Goal: Transaction & Acquisition: Purchase product/service

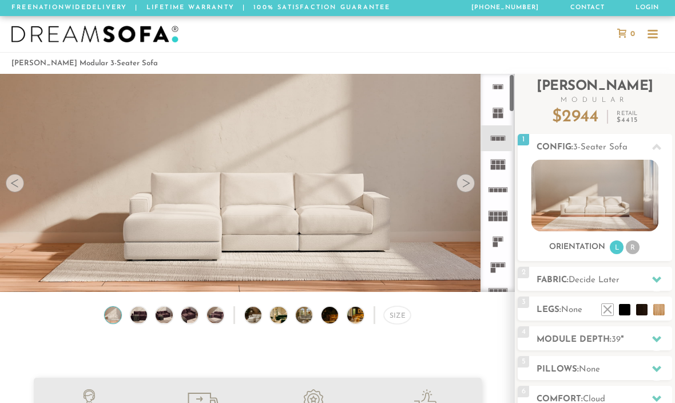
click at [477, 173] on video at bounding box center [257, 162] width 515 height 258
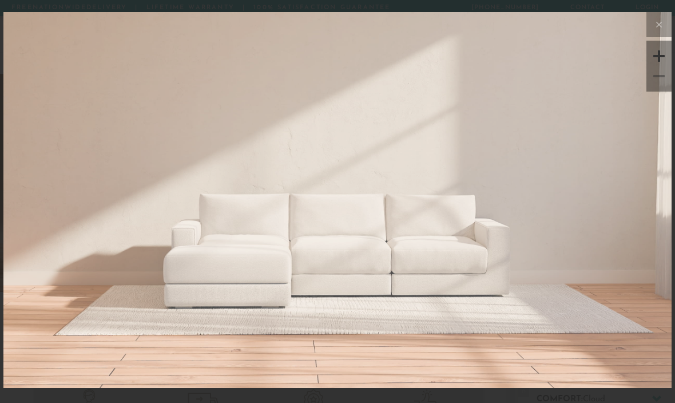
click at [460, 200] on img at bounding box center [337, 123] width 668 height 223
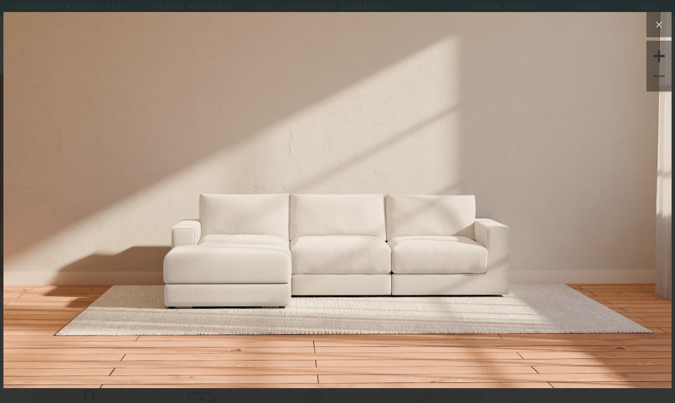
click at [652, 24] on icon at bounding box center [659, 25] width 14 height 14
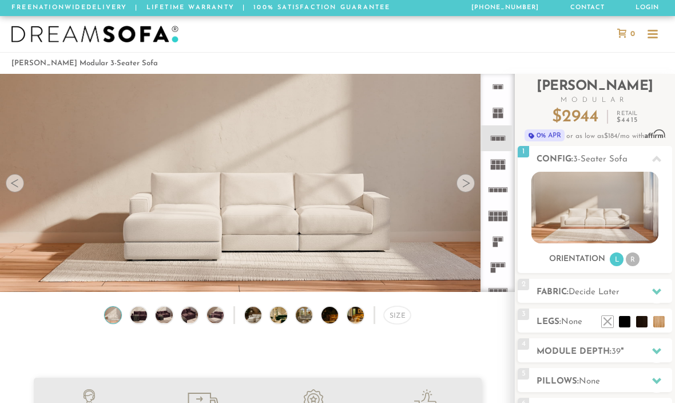
click at [466, 182] on div at bounding box center [466, 183] width 18 height 18
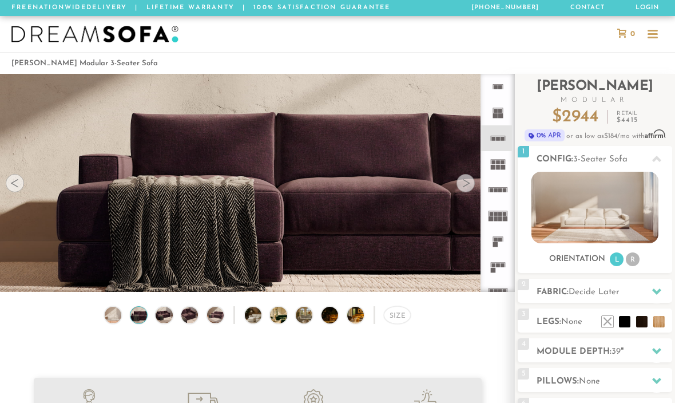
click at [466, 182] on div at bounding box center [466, 183] width 18 height 18
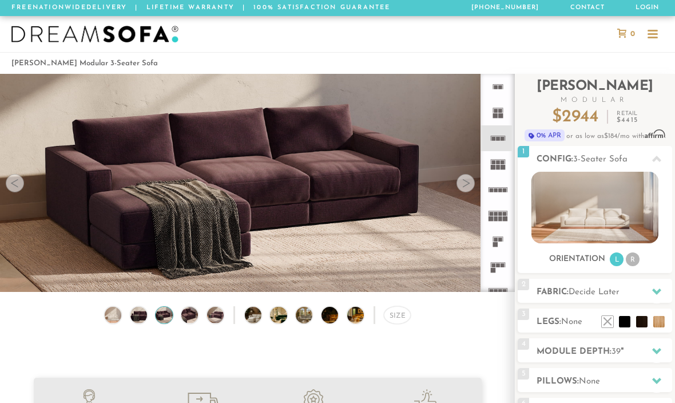
click at [466, 182] on div at bounding box center [466, 183] width 18 height 18
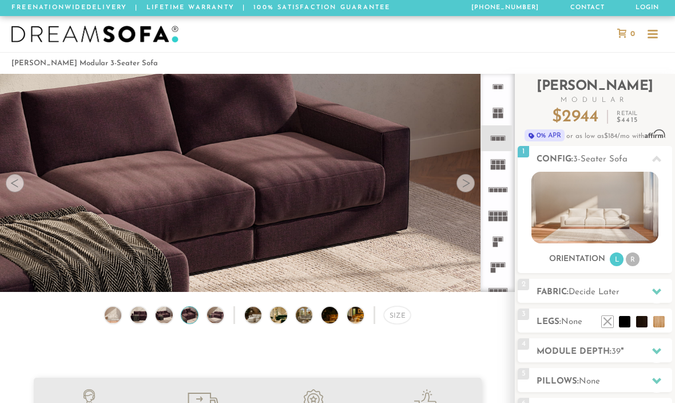
click at [466, 182] on div at bounding box center [466, 183] width 18 height 18
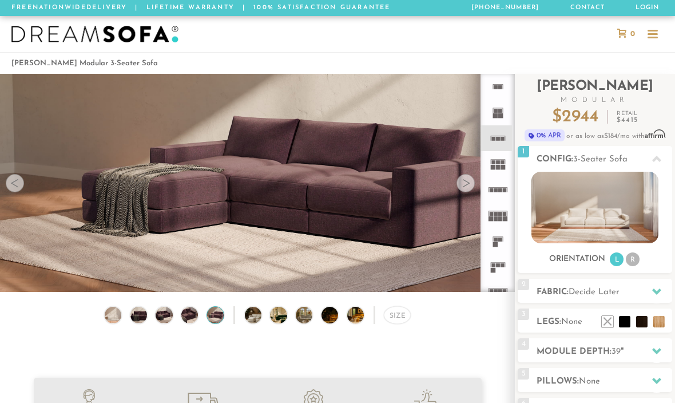
click at [466, 182] on div at bounding box center [466, 183] width 18 height 18
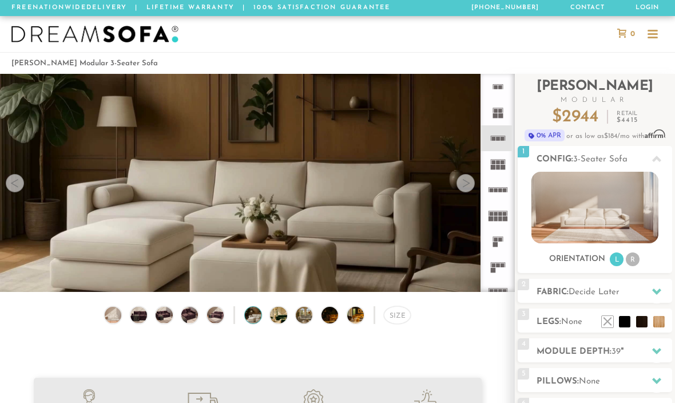
click at [466, 182] on div at bounding box center [466, 183] width 18 height 18
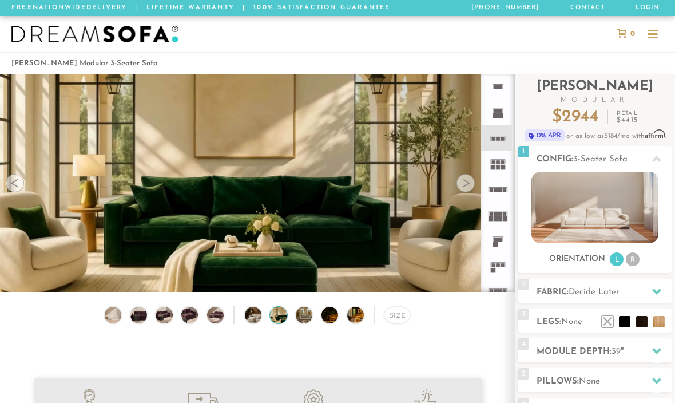
click at [466, 182] on div at bounding box center [466, 183] width 18 height 18
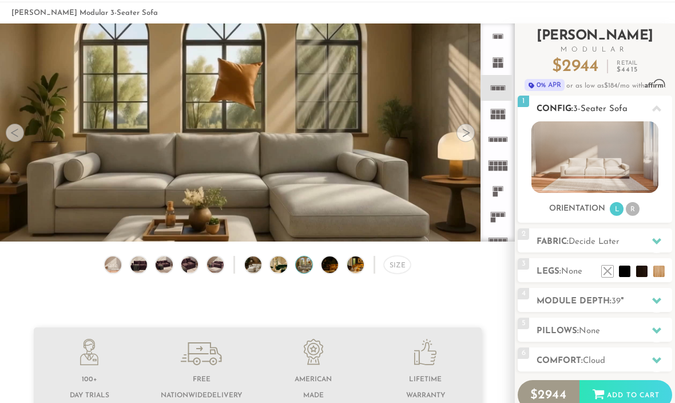
scroll to position [53, 0]
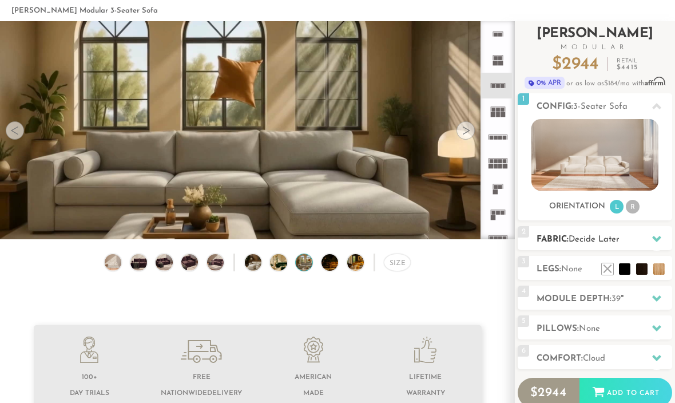
click at [629, 241] on h2 "Fabric: Decide Later" at bounding box center [605, 239] width 136 height 13
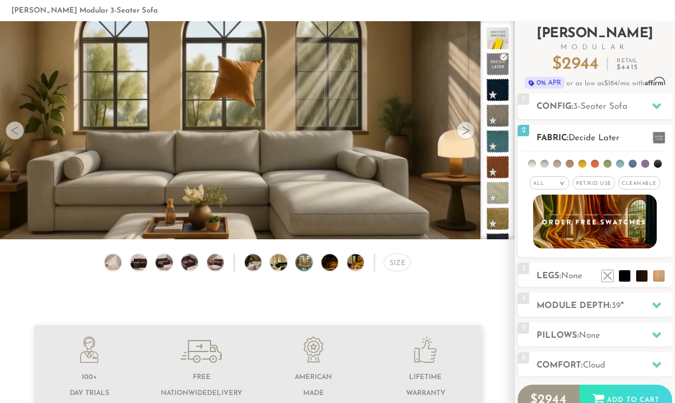
click at [602, 183] on span "Pet/Kid Use x" at bounding box center [594, 182] width 42 height 13
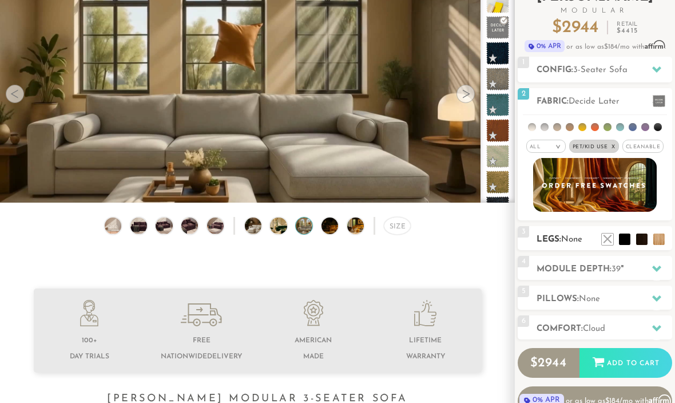
scroll to position [97, 0]
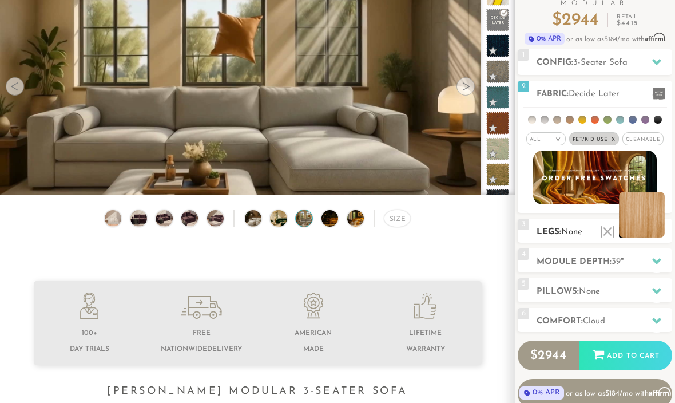
click at [654, 231] on li at bounding box center [642, 215] width 46 height 46
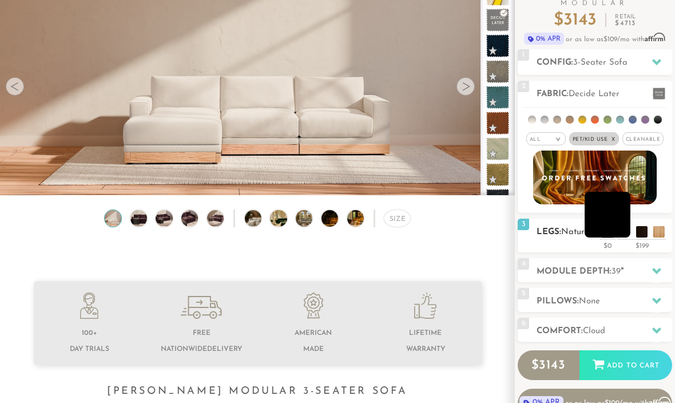
click at [624, 234] on li at bounding box center [608, 215] width 46 height 46
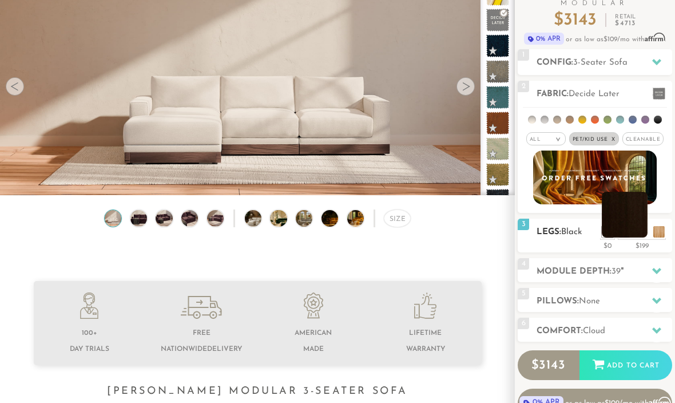
click at [642, 233] on li at bounding box center [625, 215] width 46 height 46
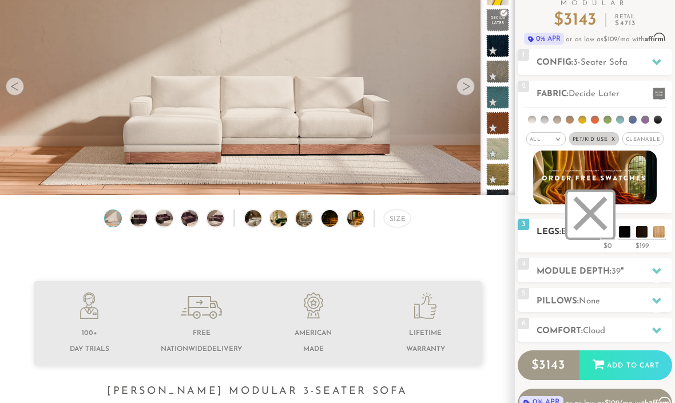
click at [610, 235] on li at bounding box center [591, 215] width 46 height 46
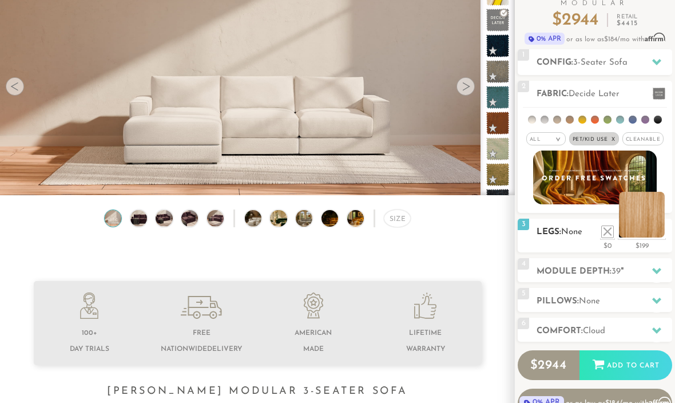
click at [658, 233] on li at bounding box center [642, 215] width 46 height 46
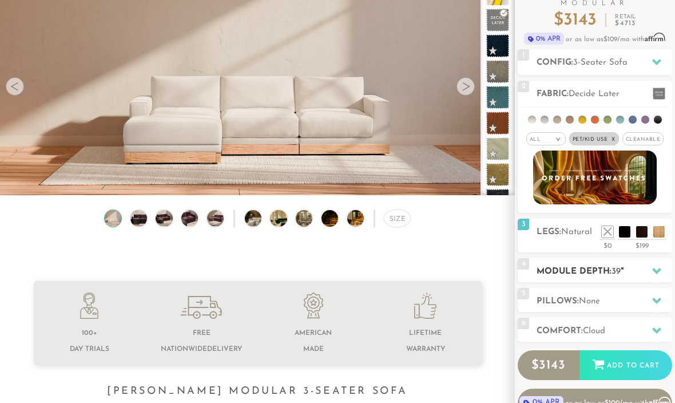
click at [611, 275] on h2 "Module Depth: 39 "" at bounding box center [605, 271] width 136 height 13
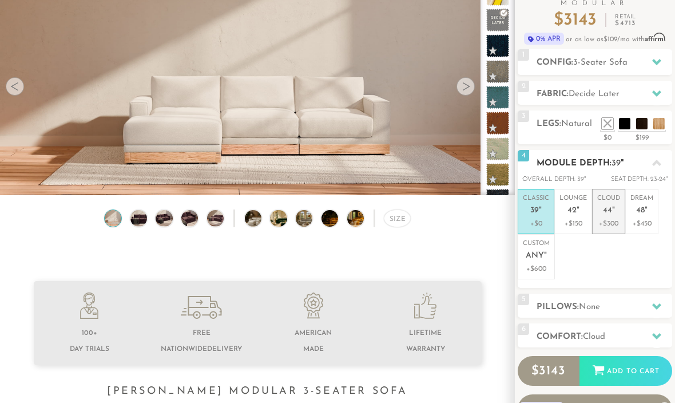
click at [615, 219] on p "+$300" at bounding box center [608, 224] width 23 height 10
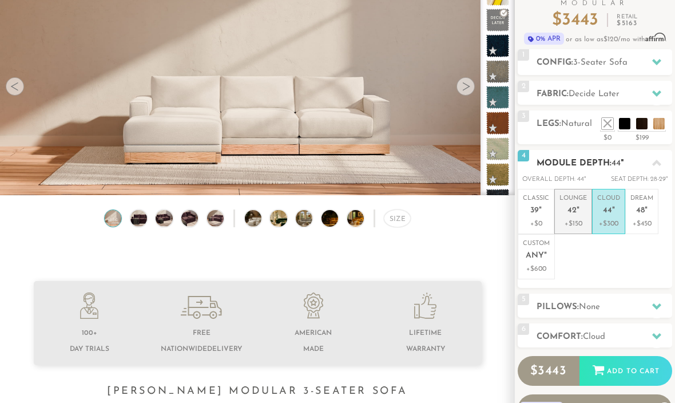
click at [577, 219] on p "+$150" at bounding box center [573, 224] width 27 height 10
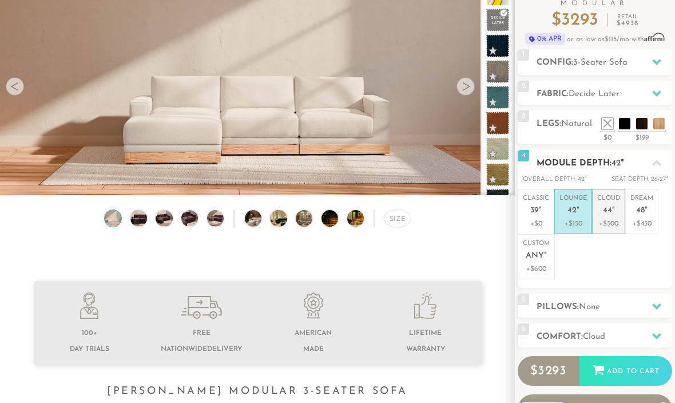
click at [625, 217] on li "Cloud 44 " +$300" at bounding box center [608, 211] width 33 height 45
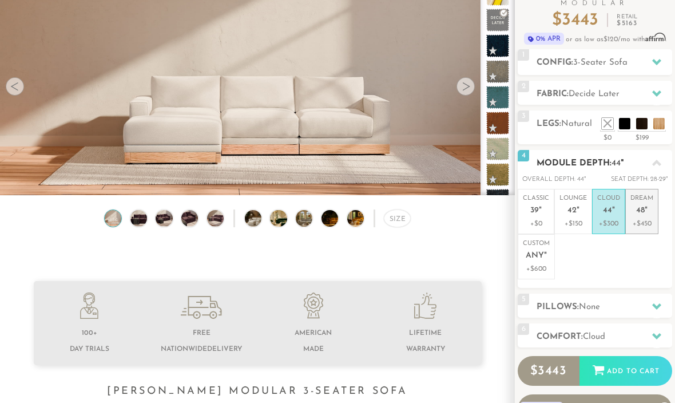
click at [640, 220] on p "+$450" at bounding box center [642, 224] width 23 height 10
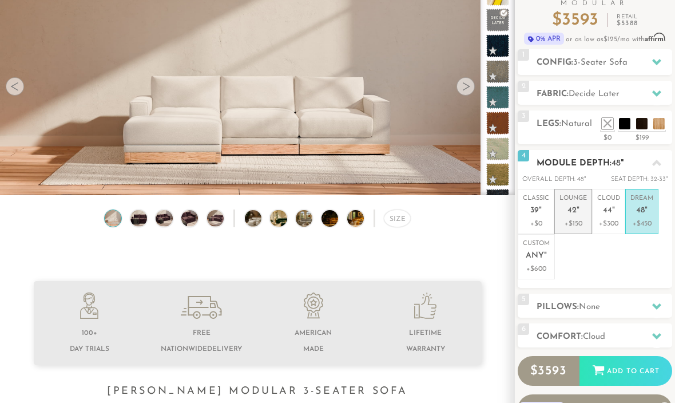
click at [588, 212] on li "Lounge 42 " +$150" at bounding box center [574, 211] width 38 height 45
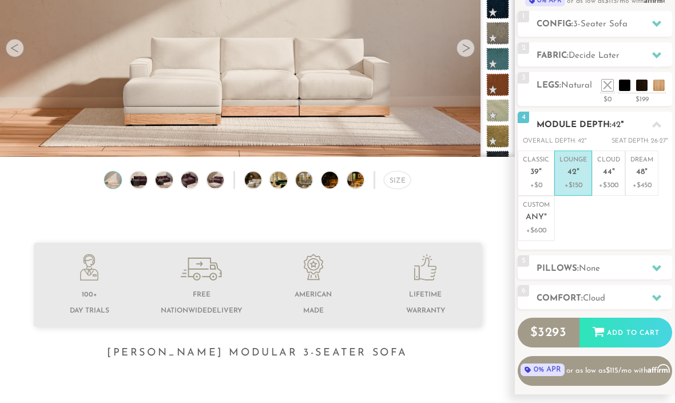
scroll to position [136, 0]
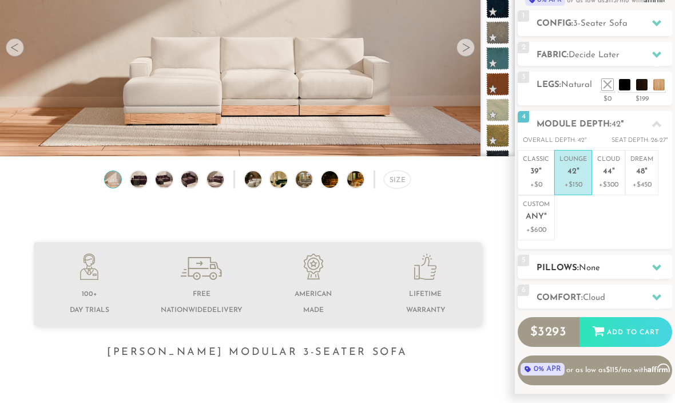
click at [601, 271] on h2 "Pillows: None" at bounding box center [605, 268] width 136 height 13
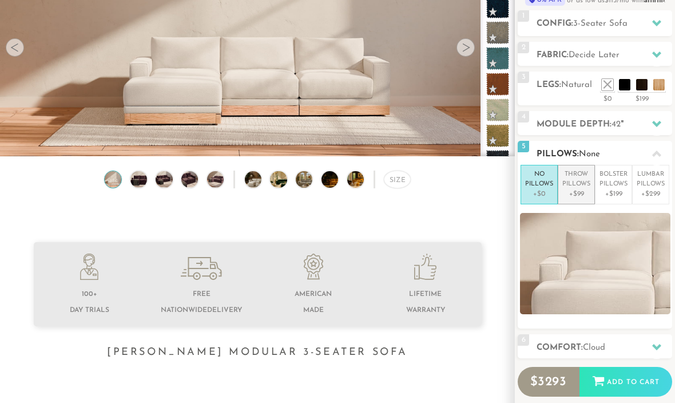
click at [590, 191] on p "+$99" at bounding box center [577, 194] width 28 height 10
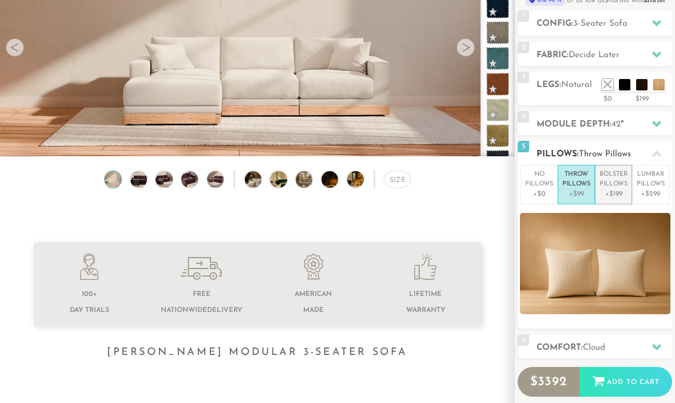
click at [616, 191] on p "+$199" at bounding box center [614, 194] width 28 height 10
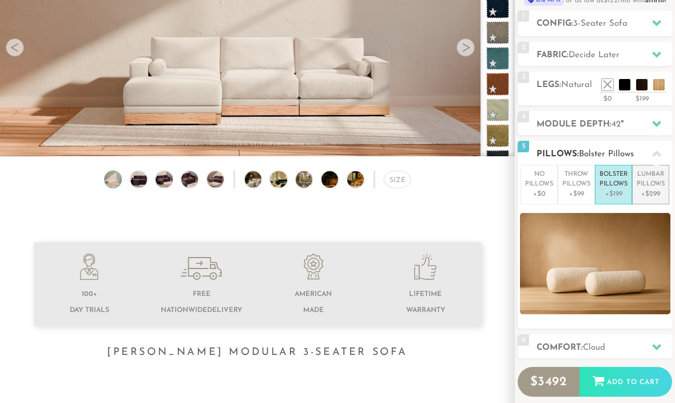
click at [640, 189] on p "+$299" at bounding box center [651, 194] width 28 height 10
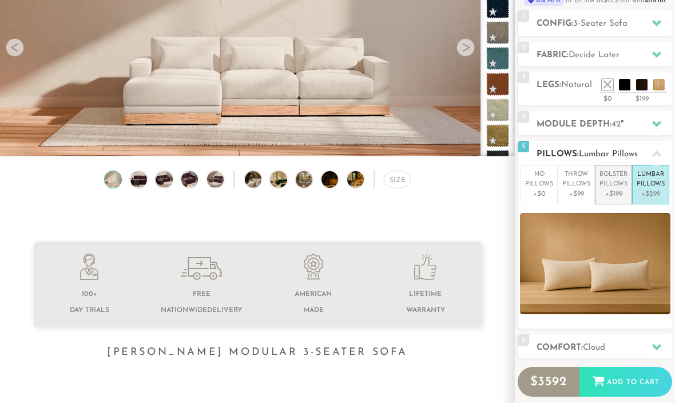
click at [610, 177] on p "Bolster Pillows" at bounding box center [614, 179] width 28 height 19
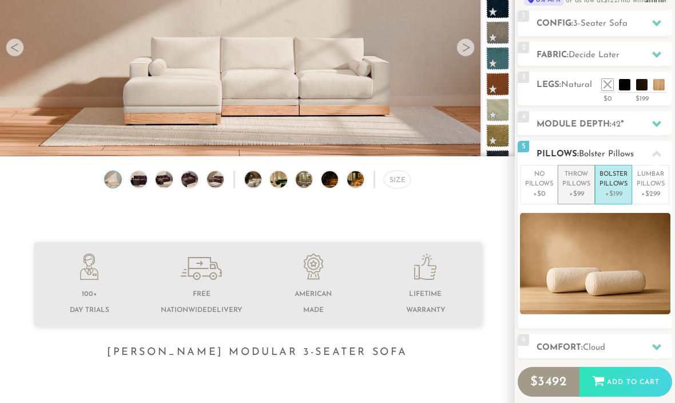
click at [589, 177] on p "Throw Pillows" at bounding box center [577, 179] width 28 height 19
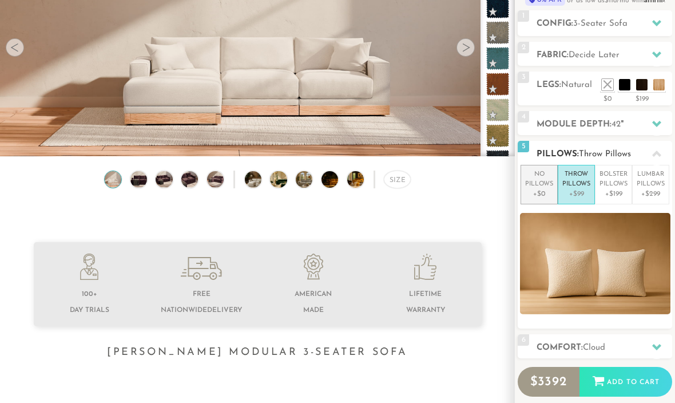
click at [540, 179] on p "No Pillows" at bounding box center [539, 179] width 28 height 19
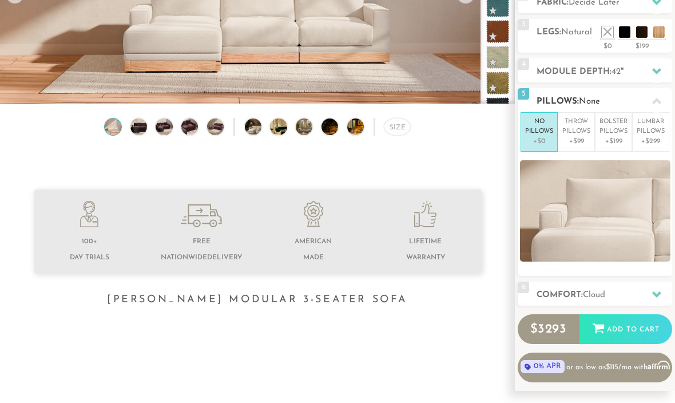
scroll to position [246, 0]
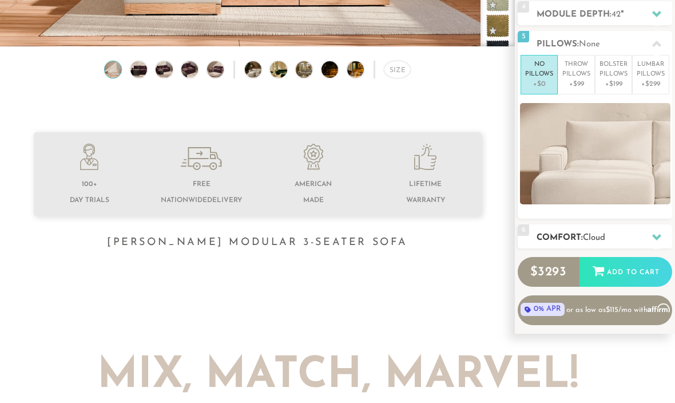
click at [581, 235] on h2 "Comfort: the Cloud" at bounding box center [605, 237] width 136 height 13
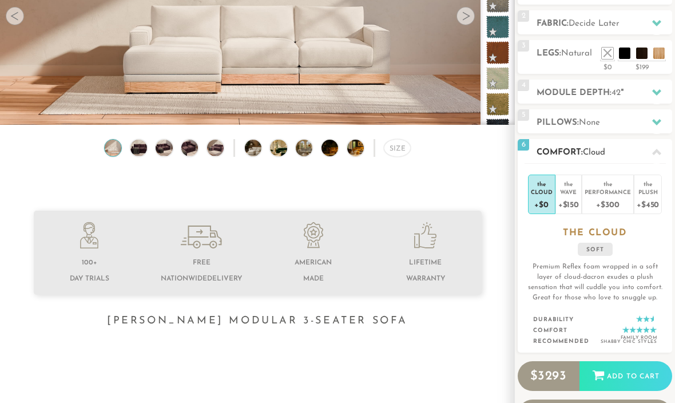
scroll to position [164, 0]
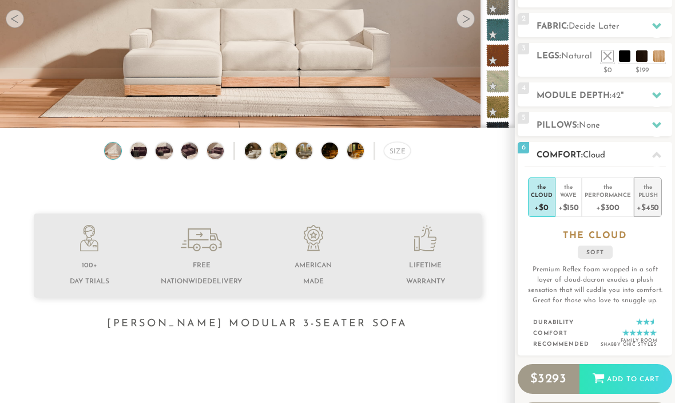
click at [650, 204] on div "+$450" at bounding box center [648, 207] width 22 height 17
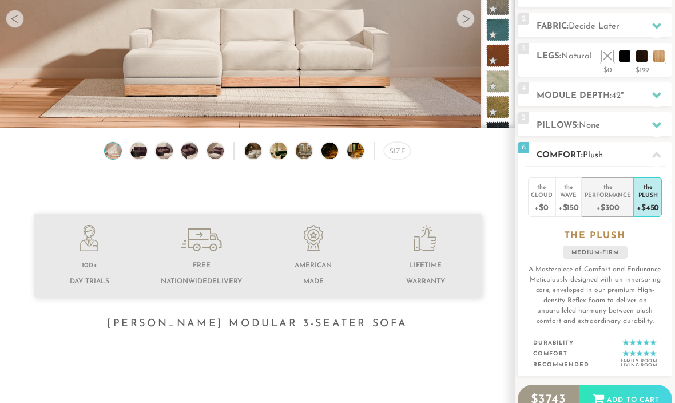
click at [616, 205] on div "+$300" at bounding box center [608, 207] width 46 height 17
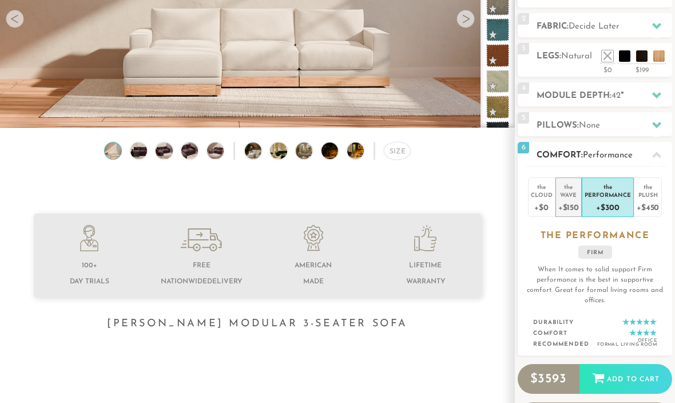
click at [580, 197] on li "the Wave +$150" at bounding box center [569, 196] width 26 height 39
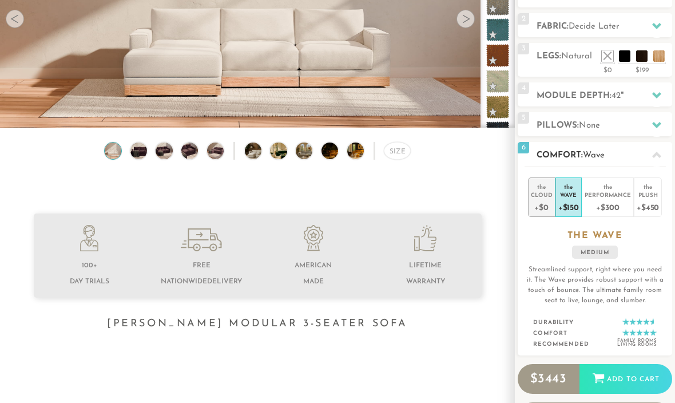
click at [540, 196] on div "Cloud" at bounding box center [542, 195] width 22 height 8
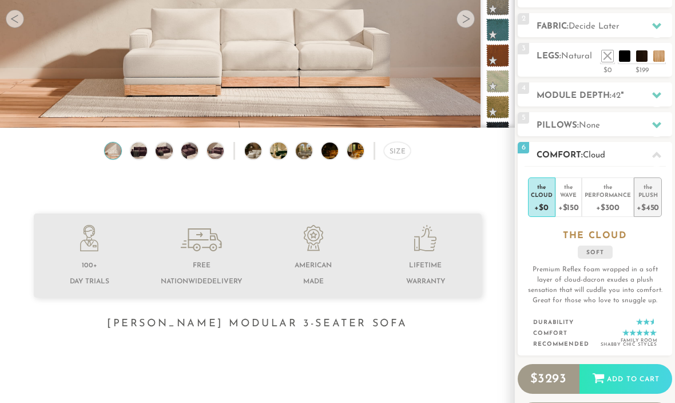
click at [647, 204] on div "+$450" at bounding box center [648, 207] width 22 height 17
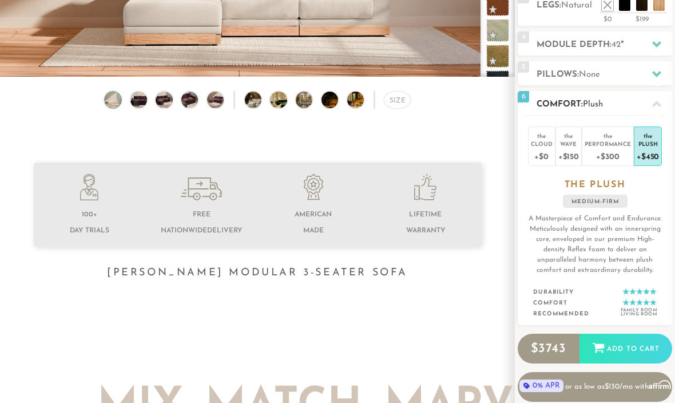
scroll to position [236, 0]
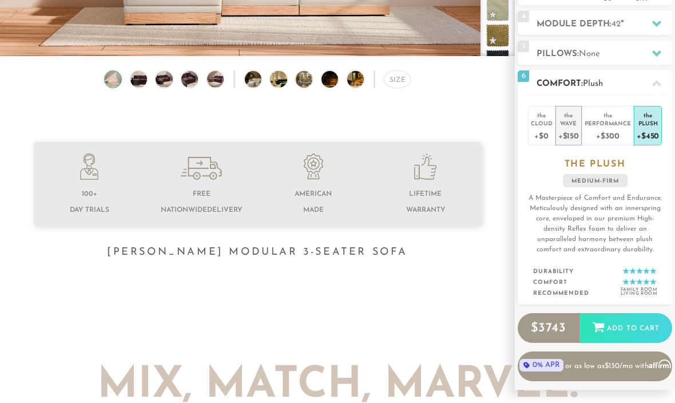
click at [566, 129] on div "+$150" at bounding box center [569, 135] width 21 height 17
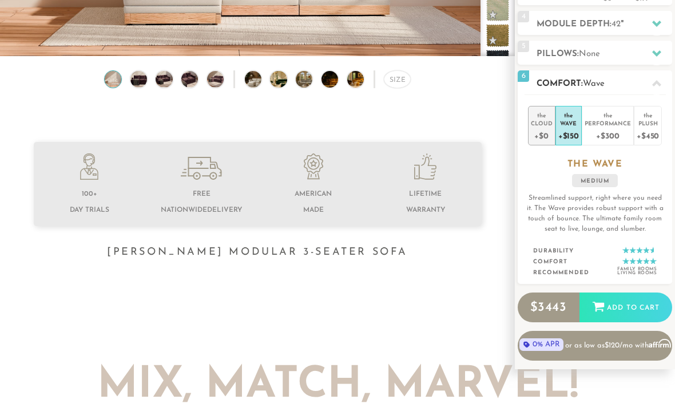
click at [540, 127] on div "+$0" at bounding box center [542, 135] width 22 height 17
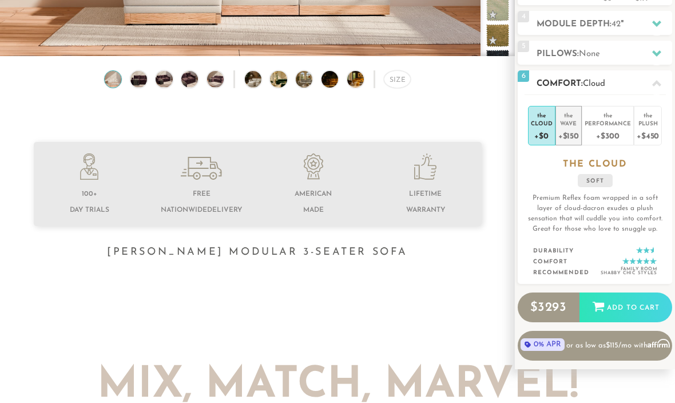
click at [560, 128] on div "+$150" at bounding box center [569, 135] width 21 height 17
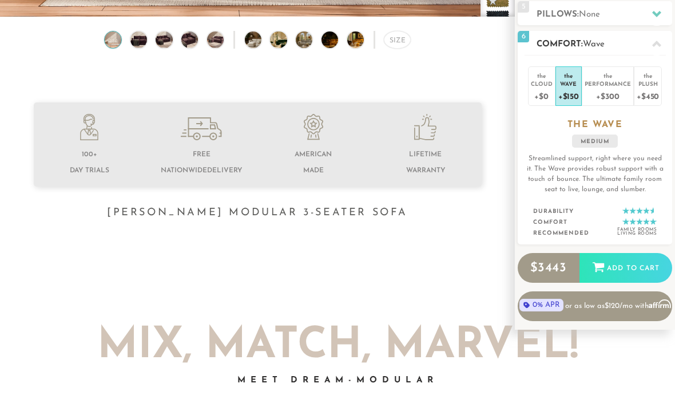
scroll to position [278, 0]
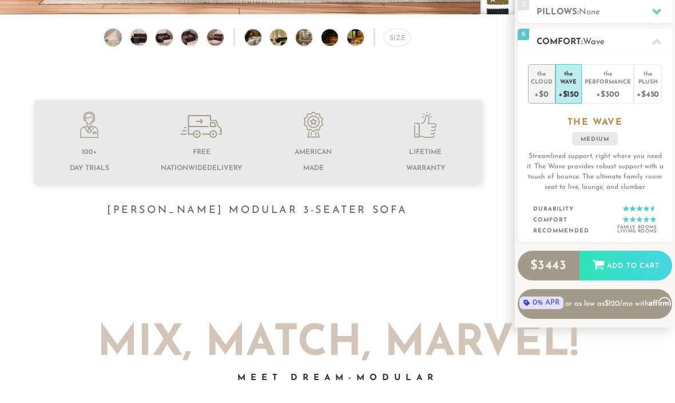
click at [535, 70] on div "the" at bounding box center [542, 71] width 22 height 11
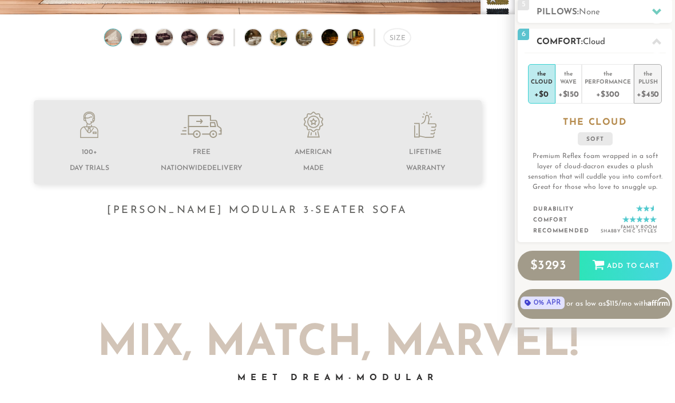
click at [644, 82] on div "Plush" at bounding box center [648, 81] width 22 height 8
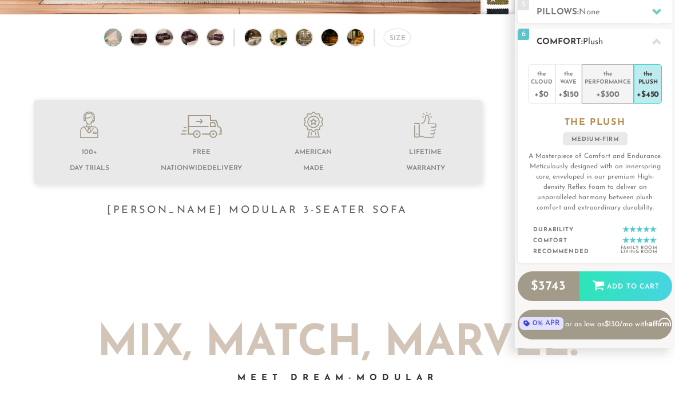
click at [615, 86] on div "+$300" at bounding box center [608, 93] width 46 height 17
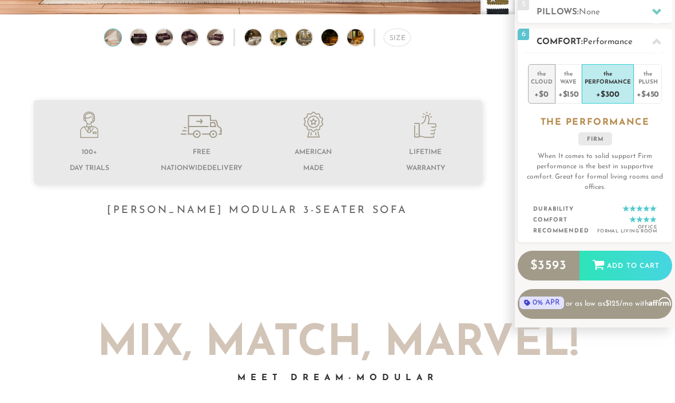
click at [540, 70] on div "the" at bounding box center [542, 71] width 22 height 11
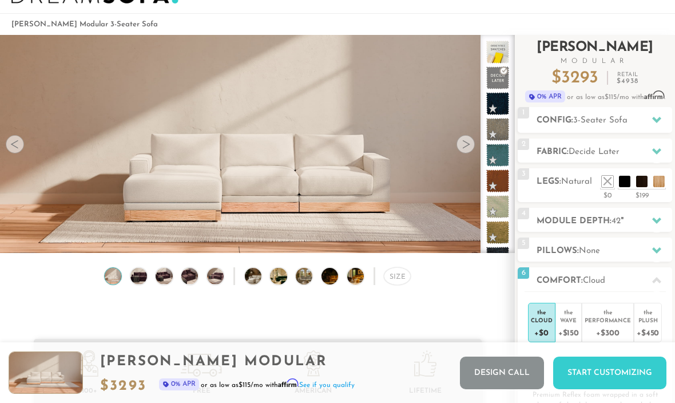
scroll to position [21, 0]
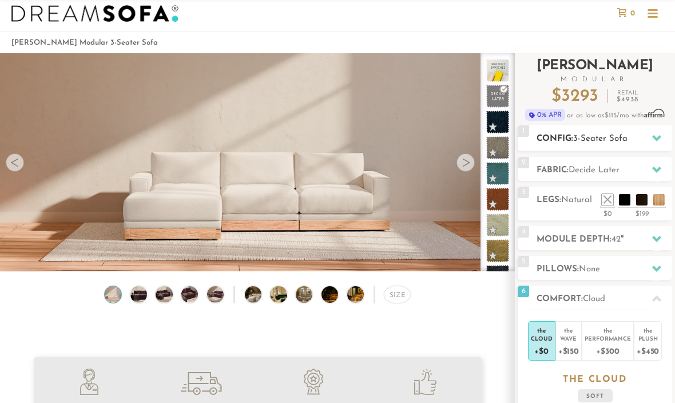
click at [583, 144] on h2 "Config: 3-Seater Sofa" at bounding box center [605, 138] width 136 height 13
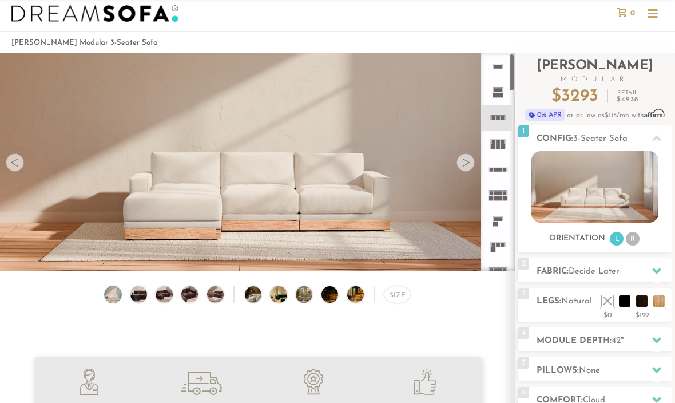
scroll to position [14, 0]
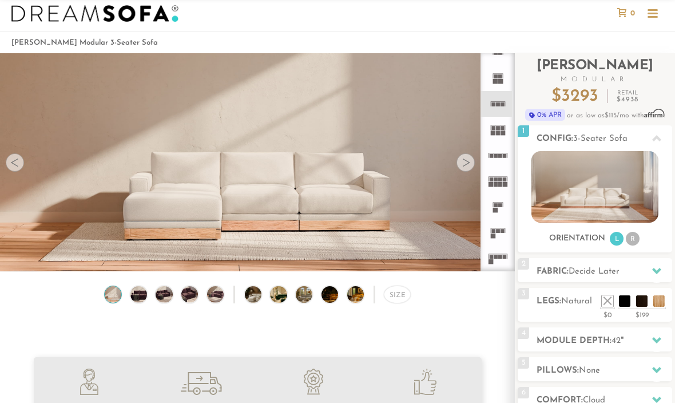
click at [498, 156] on rect at bounding box center [500, 156] width 4 height 4
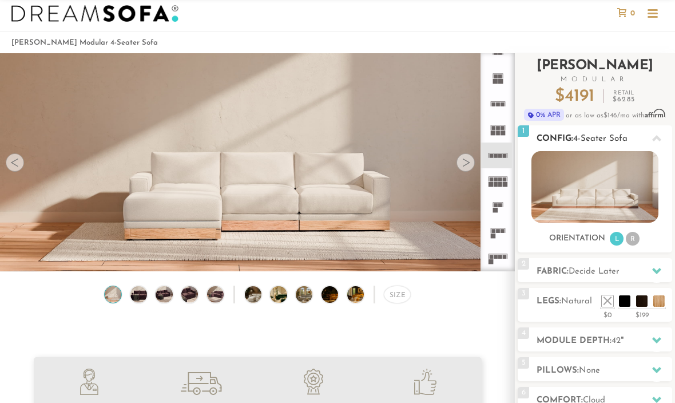
click at [631, 235] on li "R" at bounding box center [633, 239] width 14 height 14
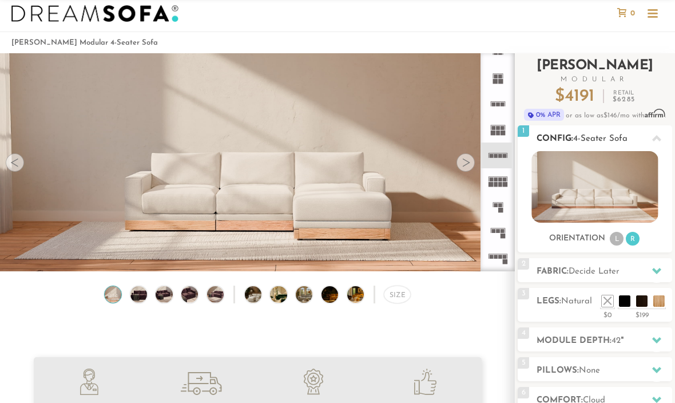
click at [617, 237] on li "L" at bounding box center [617, 239] width 14 height 14
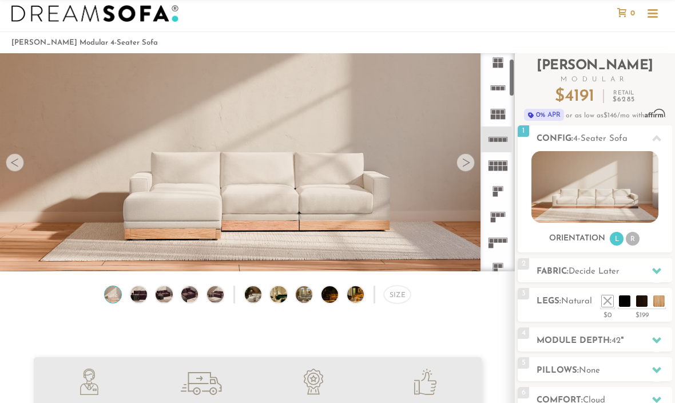
scroll to position [33, 0]
click at [498, 213] on rect at bounding box center [498, 212] width 4 height 4
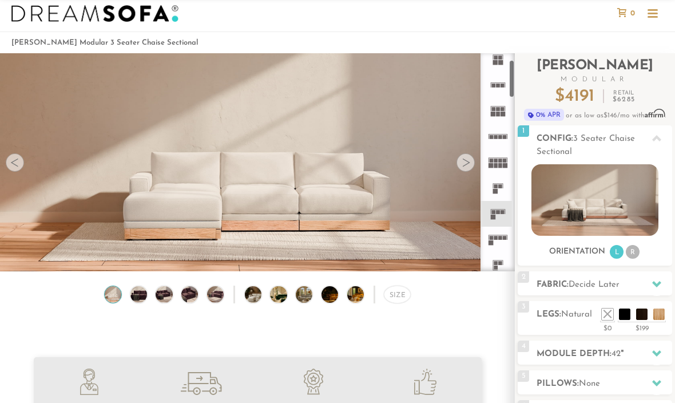
scroll to position [58, 0]
click at [502, 214] on icon at bounding box center [498, 214] width 26 height 26
